Goal: Information Seeking & Learning: Learn about a topic

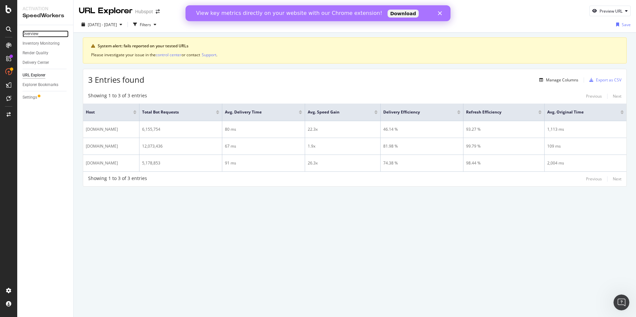
click at [36, 34] on div "Overview" at bounding box center [31, 33] width 16 height 7
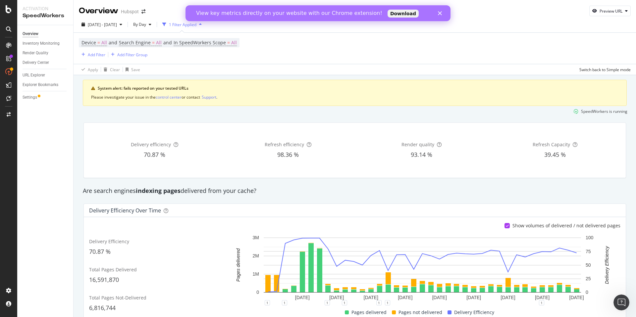
click at [439, 15] on div "View key metrics directly on your website with our Chrome extension! Download" at bounding box center [318, 13] width 265 height 11
click at [439, 13] on polygon "Close" at bounding box center [440, 13] width 4 height 4
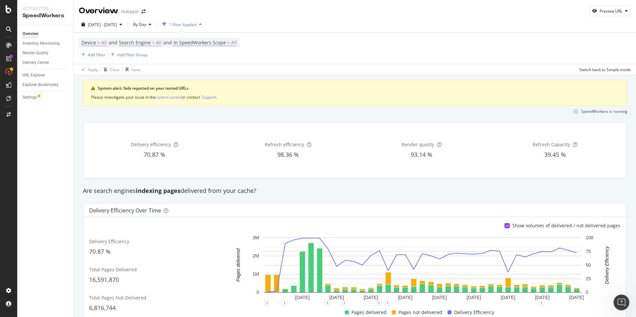
click at [196, 24] on div "1 Filter Applied" at bounding box center [183, 25] width 28 height 6
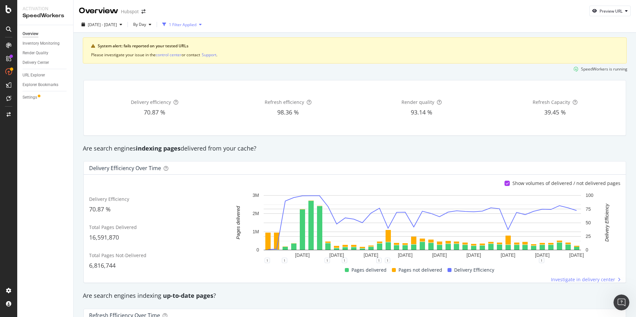
click at [196, 24] on div "1 Filter Applied" at bounding box center [183, 25] width 28 height 6
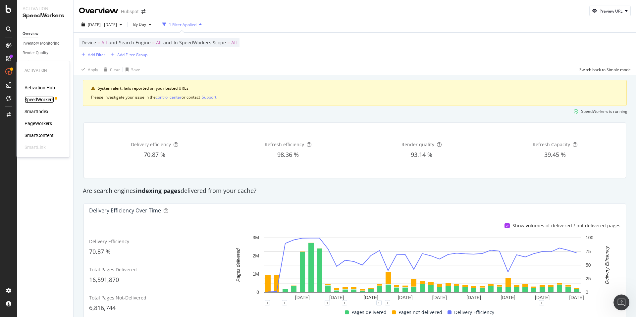
click at [44, 99] on div "SpeedWorkers" at bounding box center [39, 99] width 29 height 7
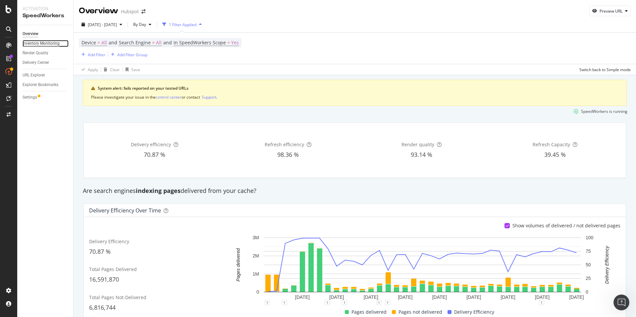
click at [41, 45] on div "Inventory Monitoring" at bounding box center [41, 43] width 37 height 7
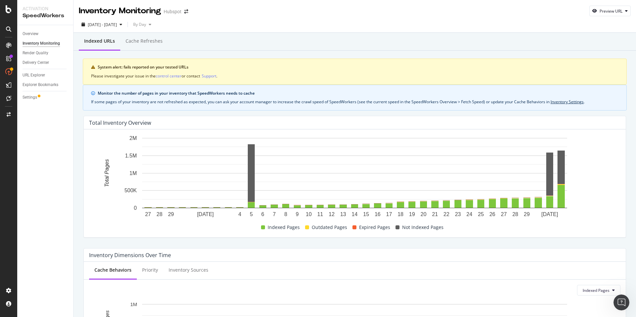
click at [551, 174] on rect "A chart." at bounding box center [549, 174] width 7 height 43
click at [33, 33] on div "Overview" at bounding box center [31, 33] width 16 height 7
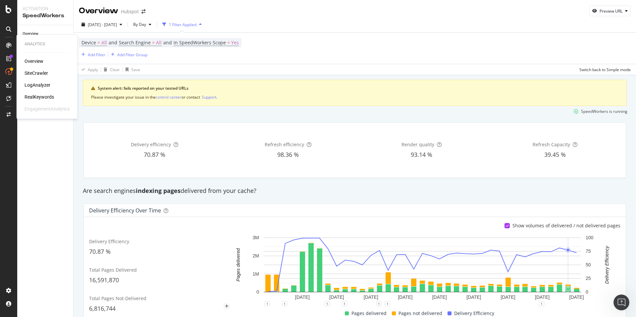
click at [39, 65] on div "Overview SiteCrawler LogAnalyzer RealKeywords EngagementAnalytics" at bounding box center [47, 85] width 45 height 54
click at [38, 62] on div "Overview" at bounding box center [34, 61] width 19 height 7
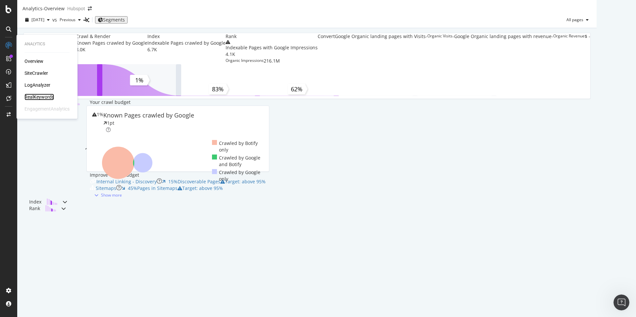
click at [47, 98] on div "RealKeywords" at bounding box center [39, 97] width 29 height 7
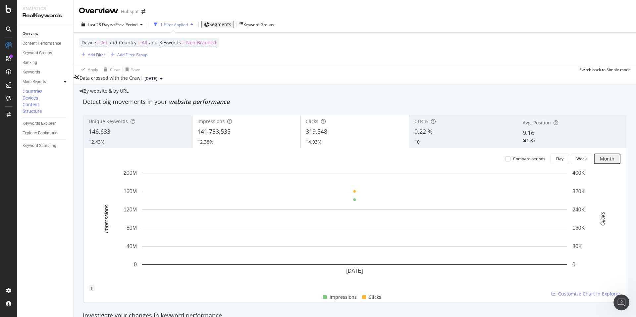
click at [224, 27] on div "Segments" at bounding box center [217, 24] width 27 height 5
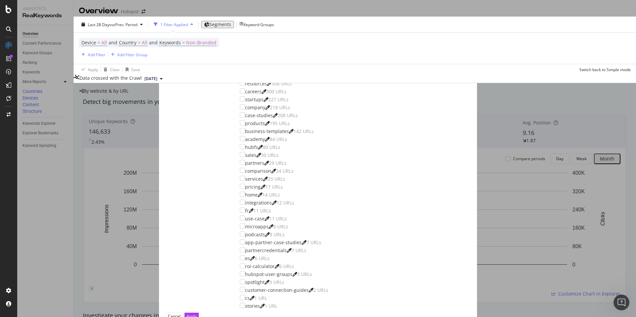
click at [250, 124] on div "pagetype Edit Segmentation Select all data available subdomain 27,267 URLs unkn…" at bounding box center [318, 179] width 305 height 268
click at [242, 71] on icon "modal" at bounding box center [241, 68] width 2 height 7
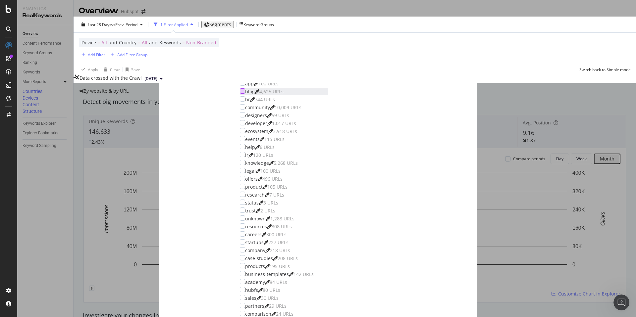
click at [245, 94] on div "modal" at bounding box center [242, 90] width 5 height 5
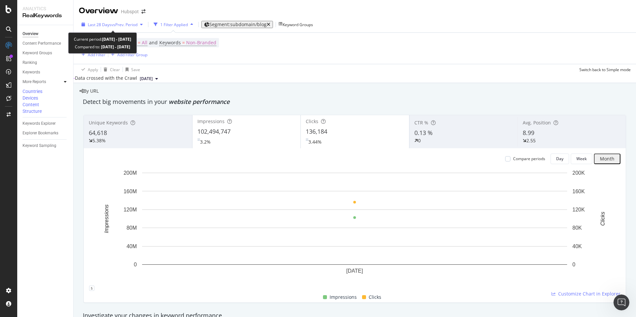
click at [138, 28] on div "Last 28 Days vs Prev. Period" at bounding box center [112, 25] width 67 height 10
click at [290, 44] on div "Device = All and Country = All and Keywords = Non-Branded Add Filter Add Filter…" at bounding box center [355, 48] width 552 height 31
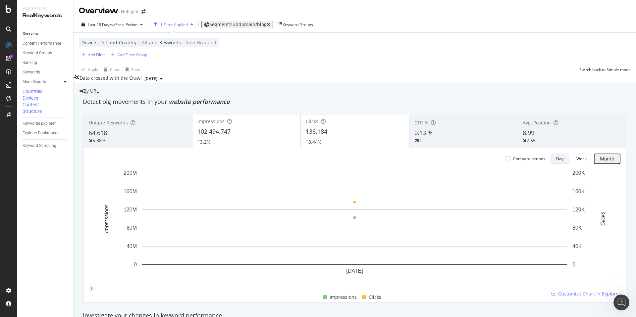
click at [569, 154] on button "Day" at bounding box center [560, 159] width 19 height 11
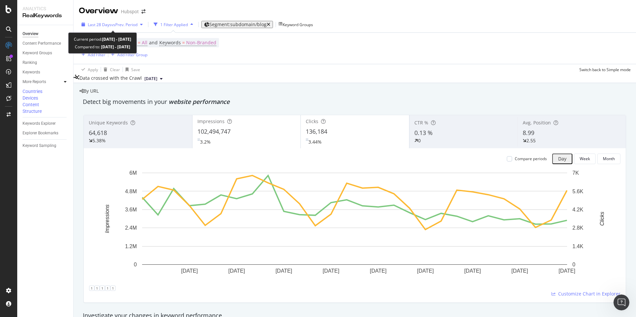
click at [129, 23] on span "vs Prev. Period" at bounding box center [124, 25] width 26 height 6
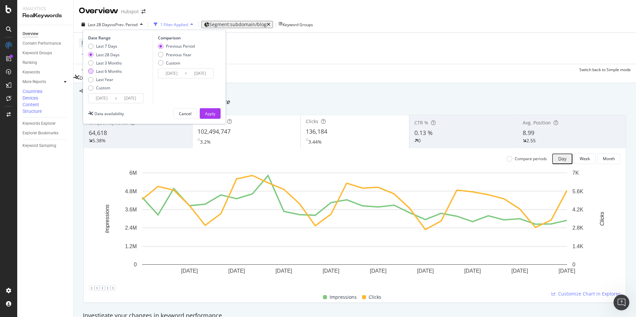
click at [107, 71] on div "Last 6 Months" at bounding box center [109, 72] width 26 height 6
type input "[DATE]"
click at [207, 113] on div "Apply" at bounding box center [210, 114] width 10 height 6
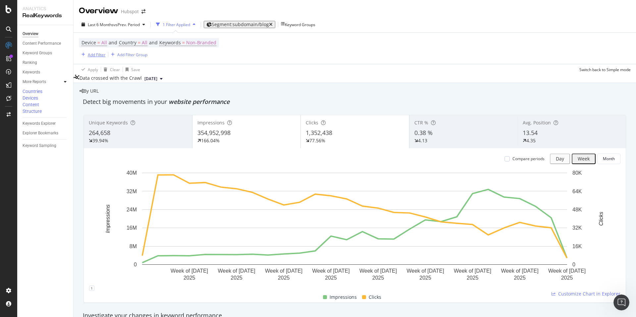
click at [92, 54] on div "Add Filter" at bounding box center [97, 55] width 18 height 6
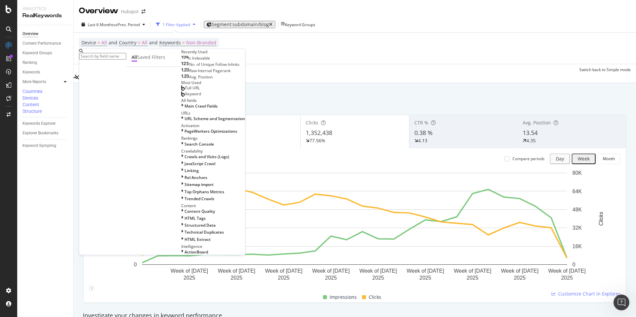
click at [181, 80] on div "Avg. Position" at bounding box center [196, 77] width 31 height 5
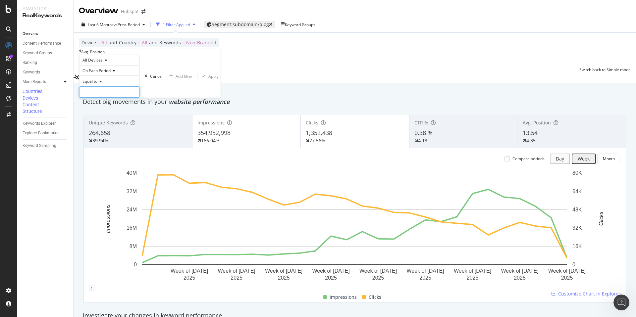
click at [103, 98] on input "number" at bounding box center [109, 91] width 61 height 11
click at [96, 84] on span "Equal to" at bounding box center [90, 82] width 15 height 6
click at [97, 135] on span "Between" at bounding box center [89, 132] width 16 height 6
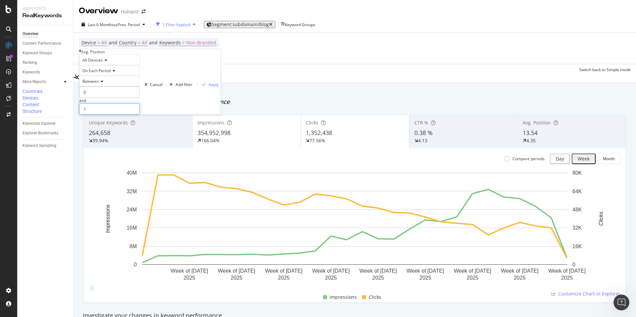
drag, startPoint x: 101, startPoint y: 125, endPoint x: 83, endPoint y: 125, distance: 18.6
click at [83, 115] on div "All Devices On Each Period Between 0 and 1 Cancel Add filter Apply" at bounding box center [149, 85] width 141 height 60
type input "3.1"
click at [197, 88] on button "Apply" at bounding box center [208, 85] width 23 height 6
